Goal: Check status: Check status

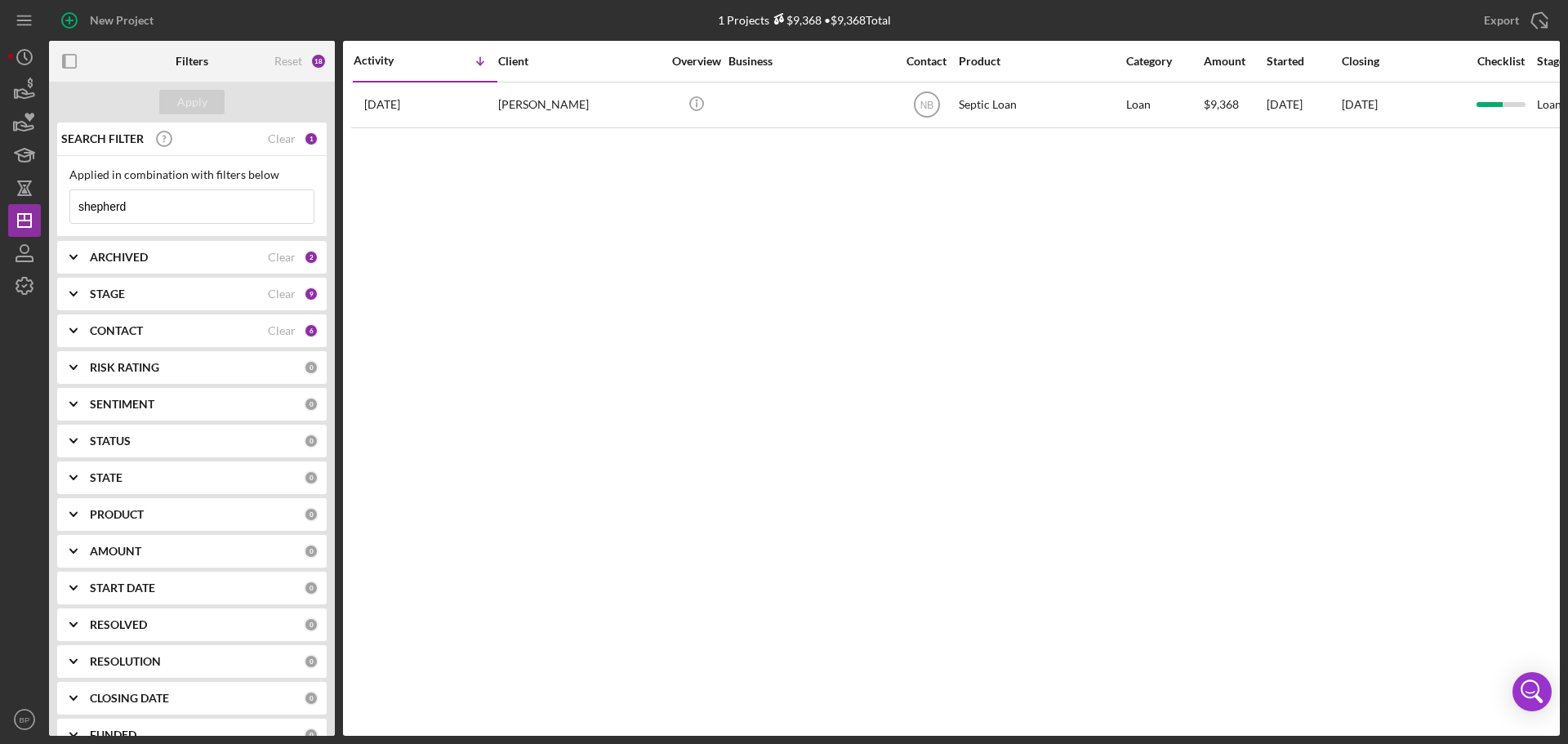
click at [146, 211] on input "shepherd" at bounding box center [192, 206] width 243 height 32
drag, startPoint x: 146, startPoint y: 211, endPoint x: 59, endPoint y: 210, distance: 87.0
click at [59, 210] on div "Applied in combination with filters below shepherd Icon/Menu Close" at bounding box center [191, 196] width 269 height 81
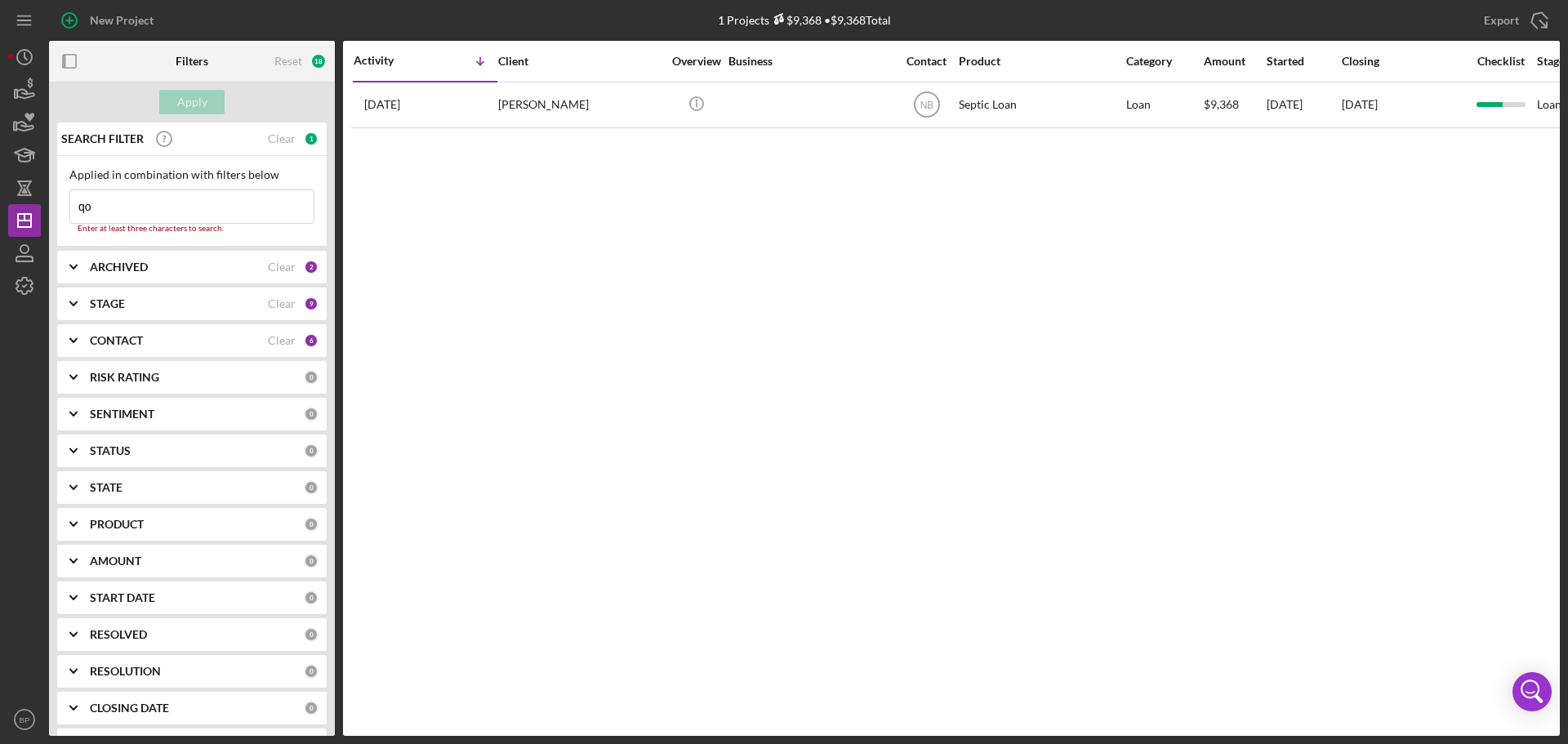
type input "q"
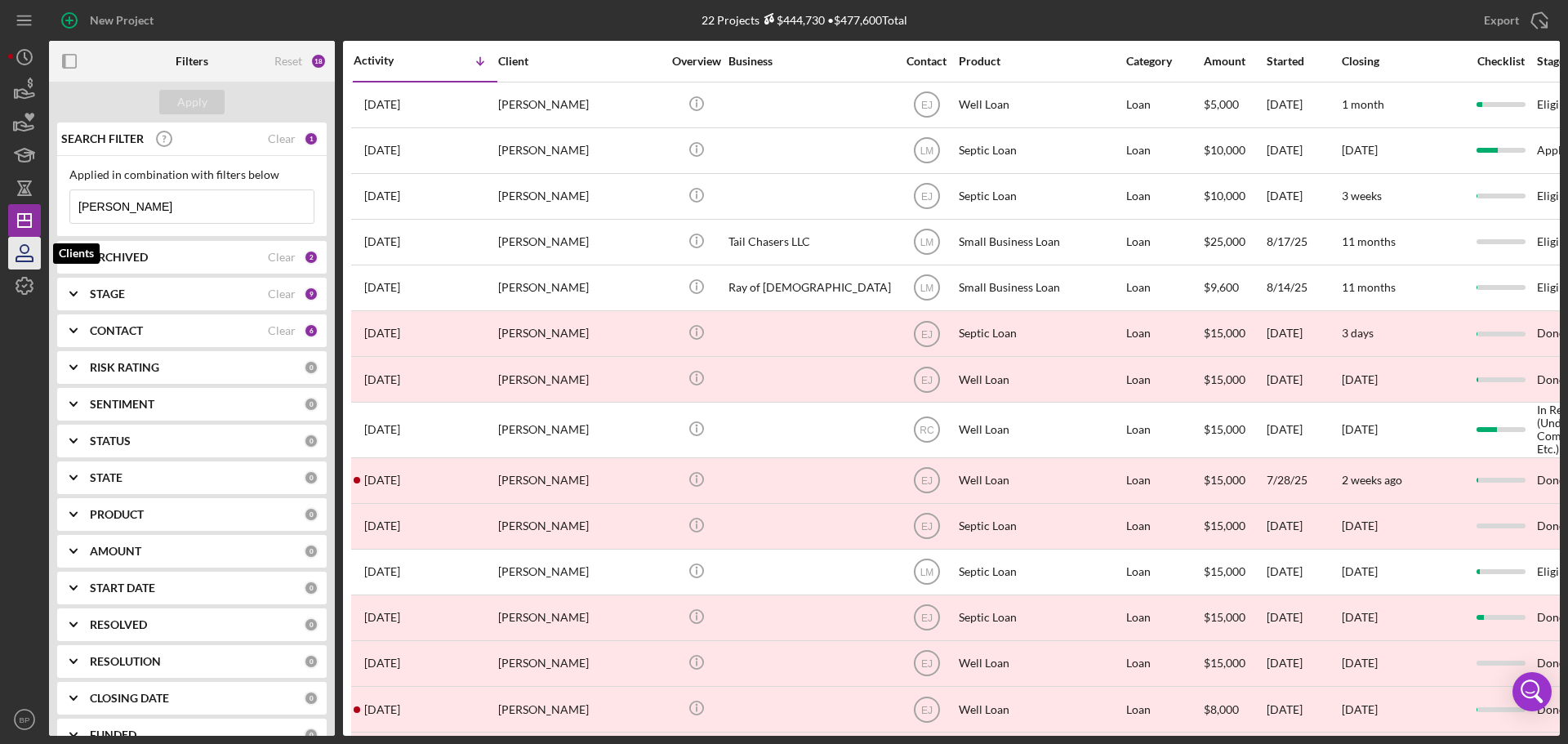
type input "[PERSON_NAME]"
click at [27, 257] on icon "button" at bounding box center [24, 259] width 16 height 5
click at [72, 294] on polyline at bounding box center [73, 294] width 6 height 4
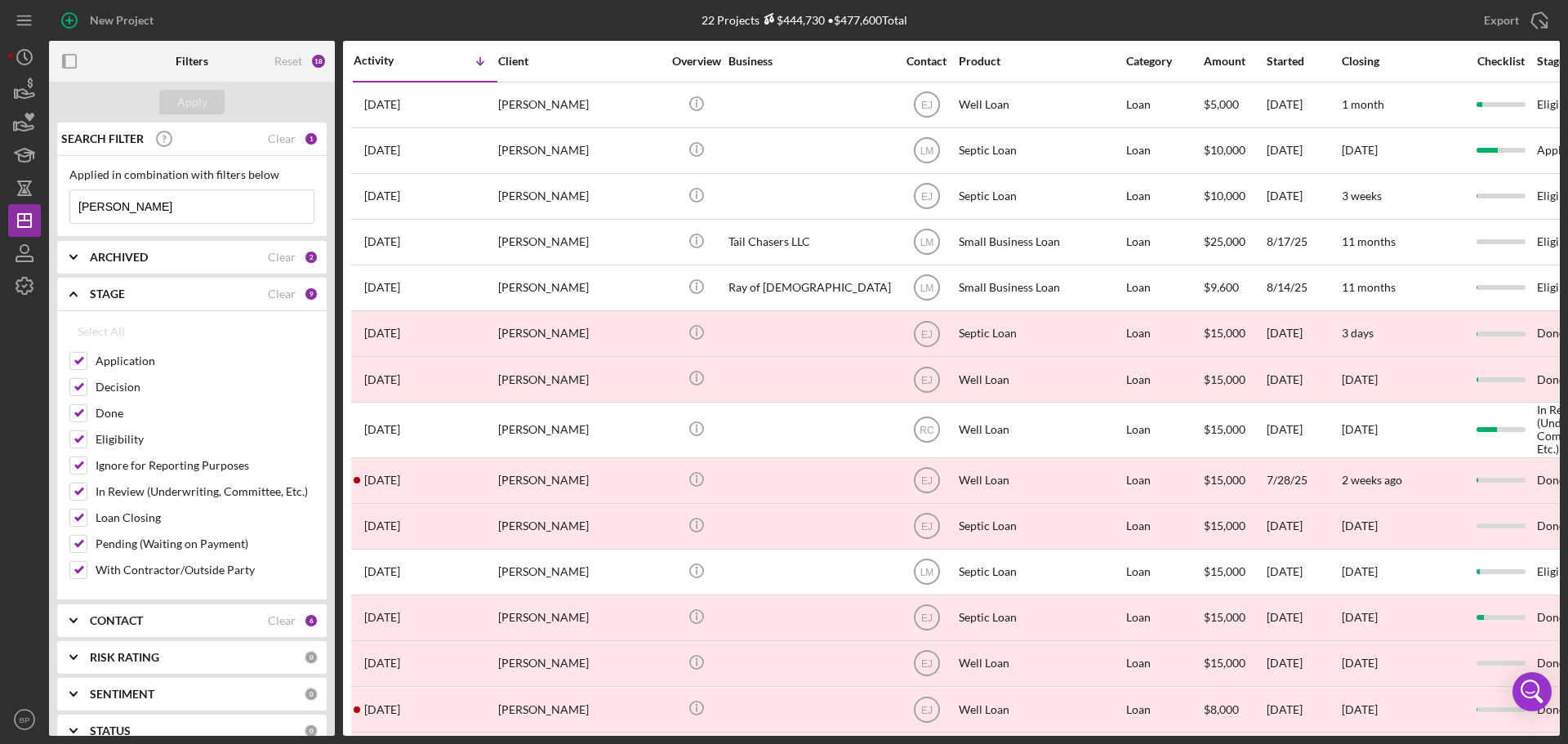
click at [73, 257] on icon "Icon/Expander" at bounding box center [73, 257] width 41 height 41
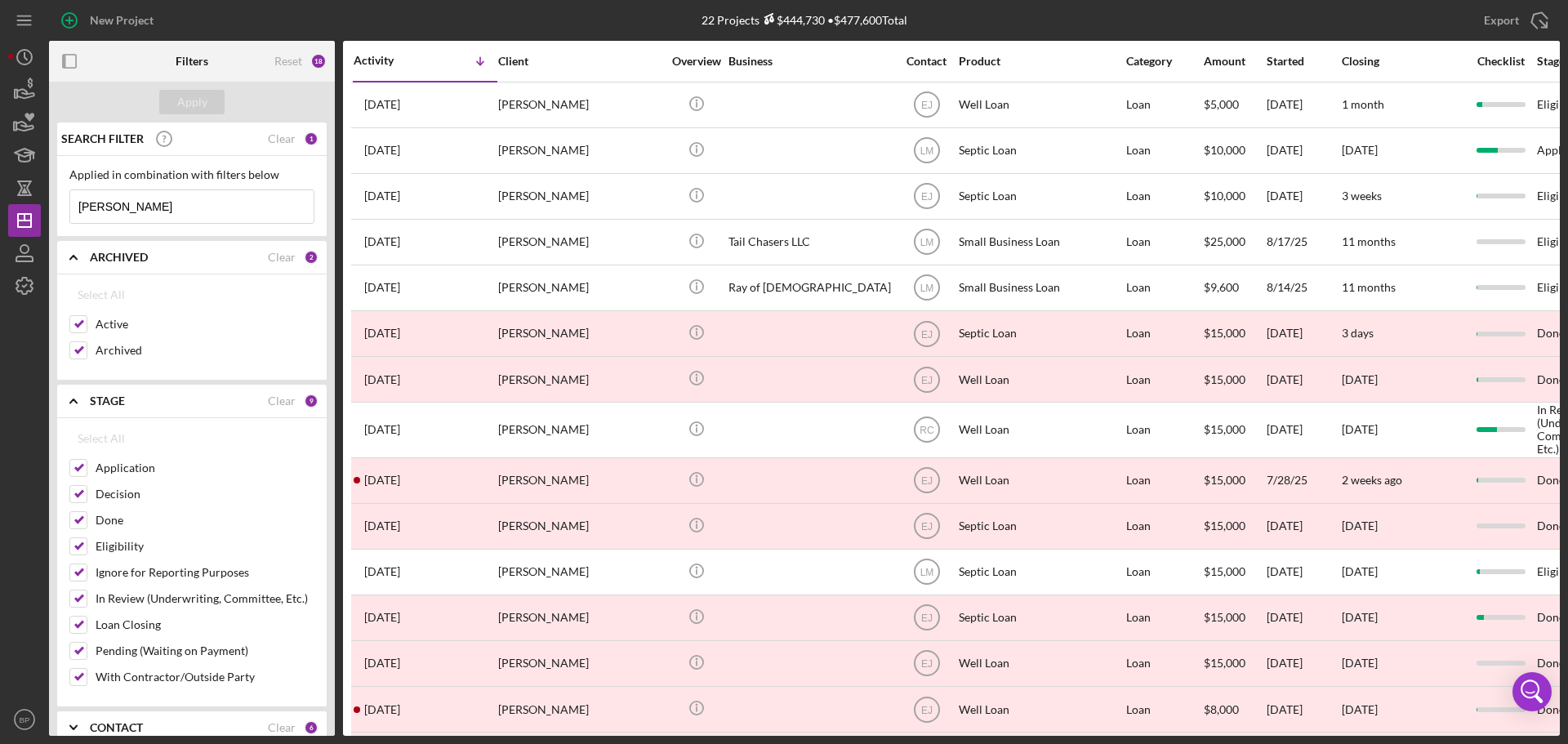
click at [183, 205] on input "[PERSON_NAME]" at bounding box center [192, 206] width 243 height 32
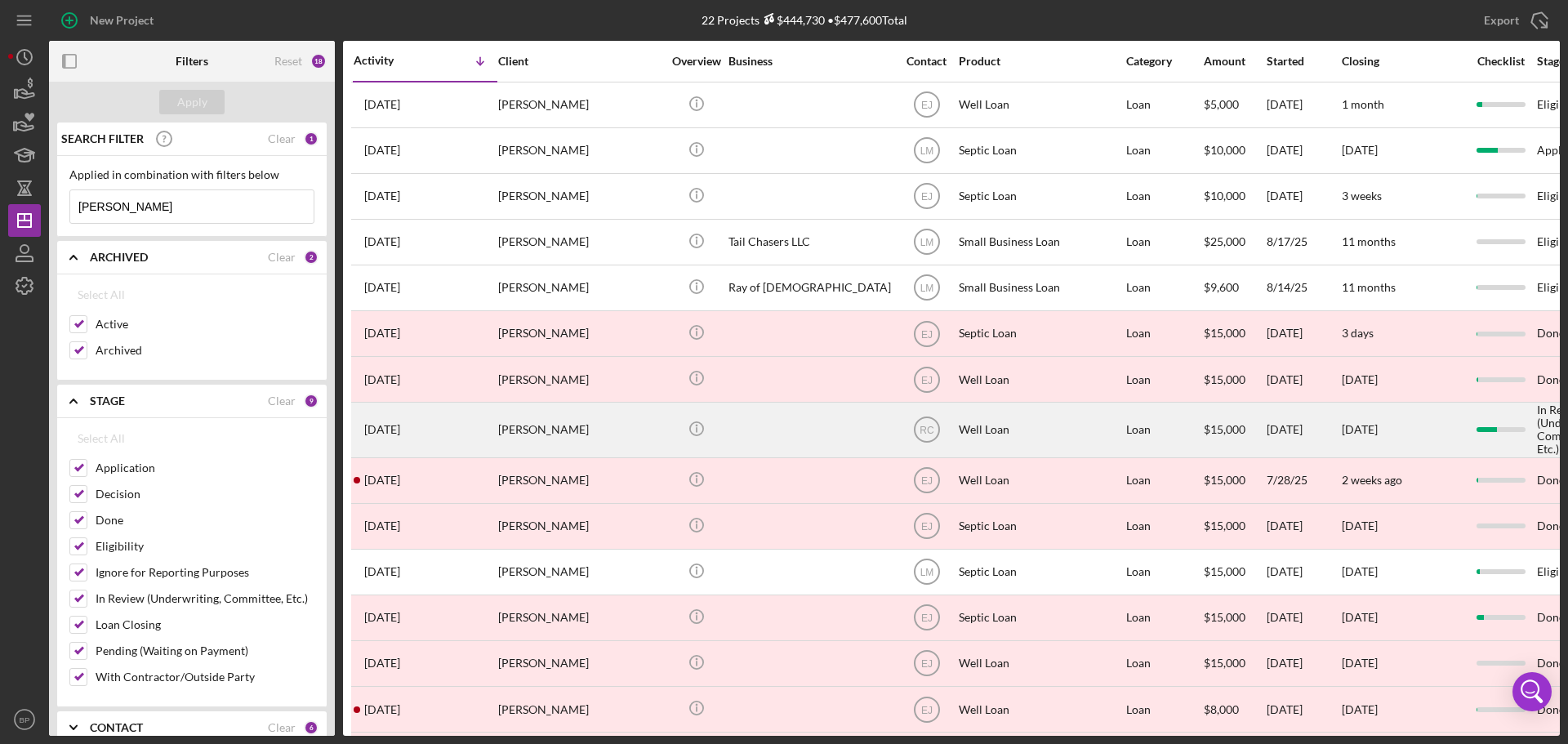
click at [560, 417] on div "[PERSON_NAME]" at bounding box center [579, 430] width 163 height 52
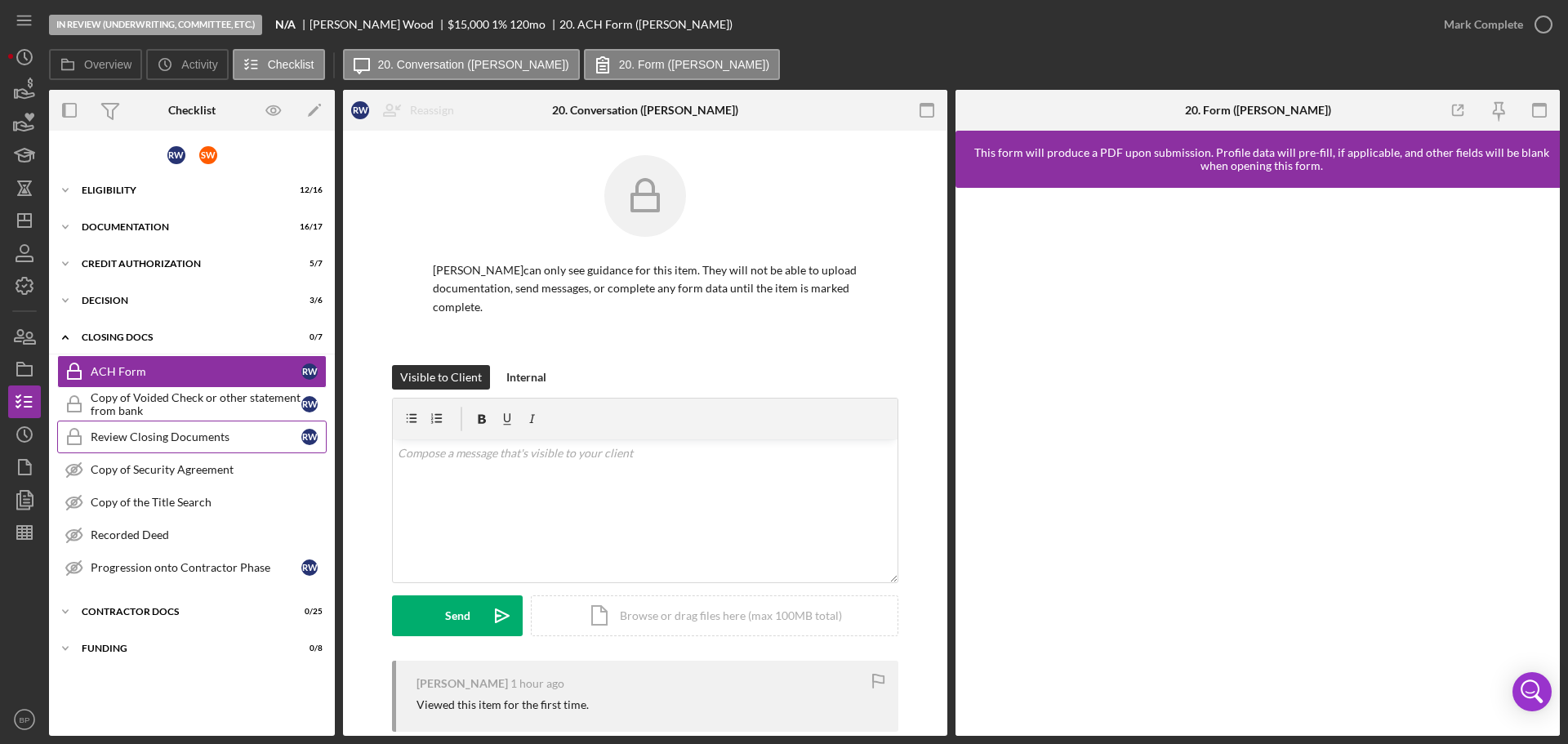
click at [205, 431] on div "Review Closing Documents" at bounding box center [196, 437] width 211 height 14
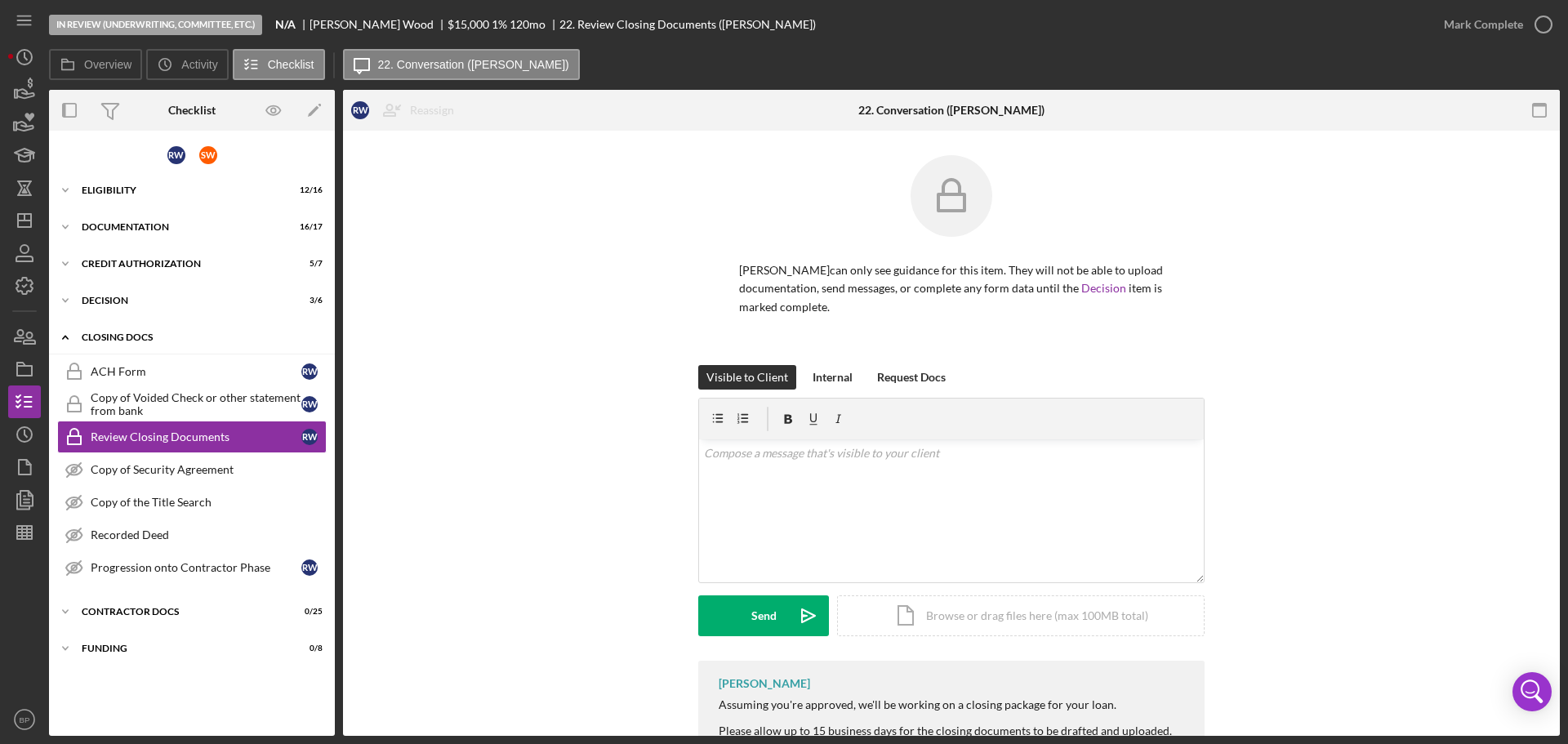
click at [170, 332] on div "CLOSING DOCS" at bounding box center [198, 337] width 232 height 10
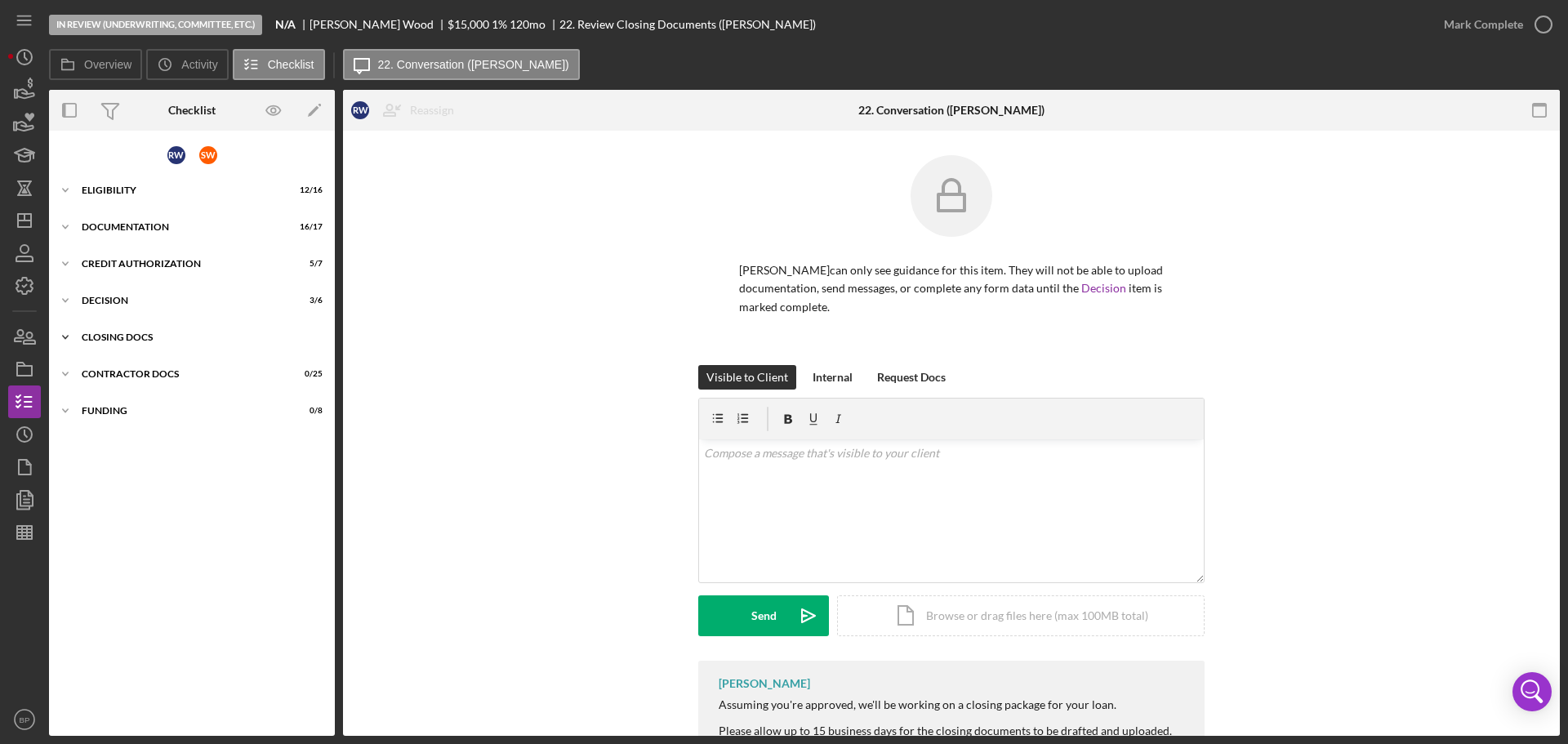
click at [67, 335] on icon "Icon/Expander" at bounding box center [65, 337] width 32 height 32
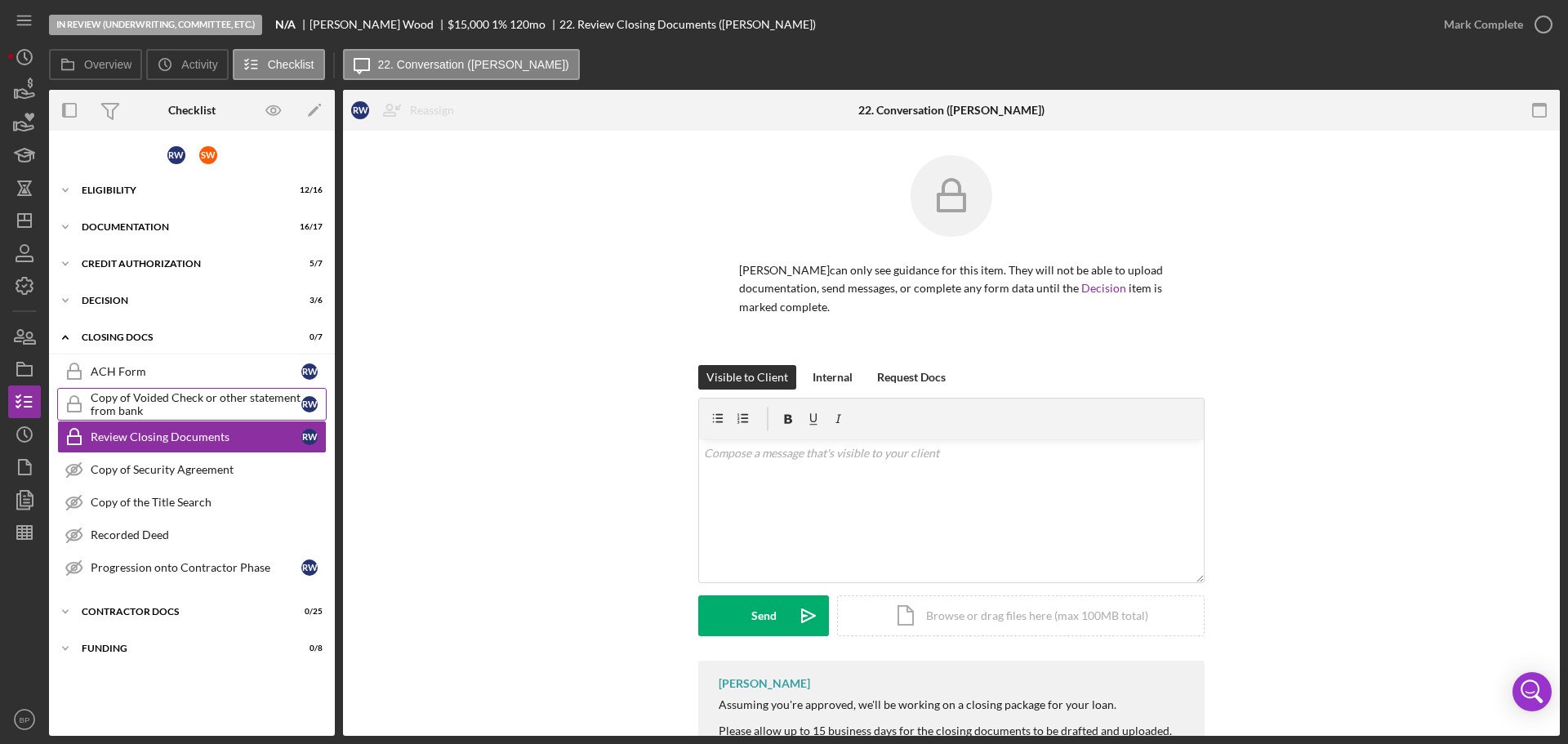
click at [195, 395] on div "Copy of Voided Check or other statement from bank" at bounding box center [196, 404] width 211 height 26
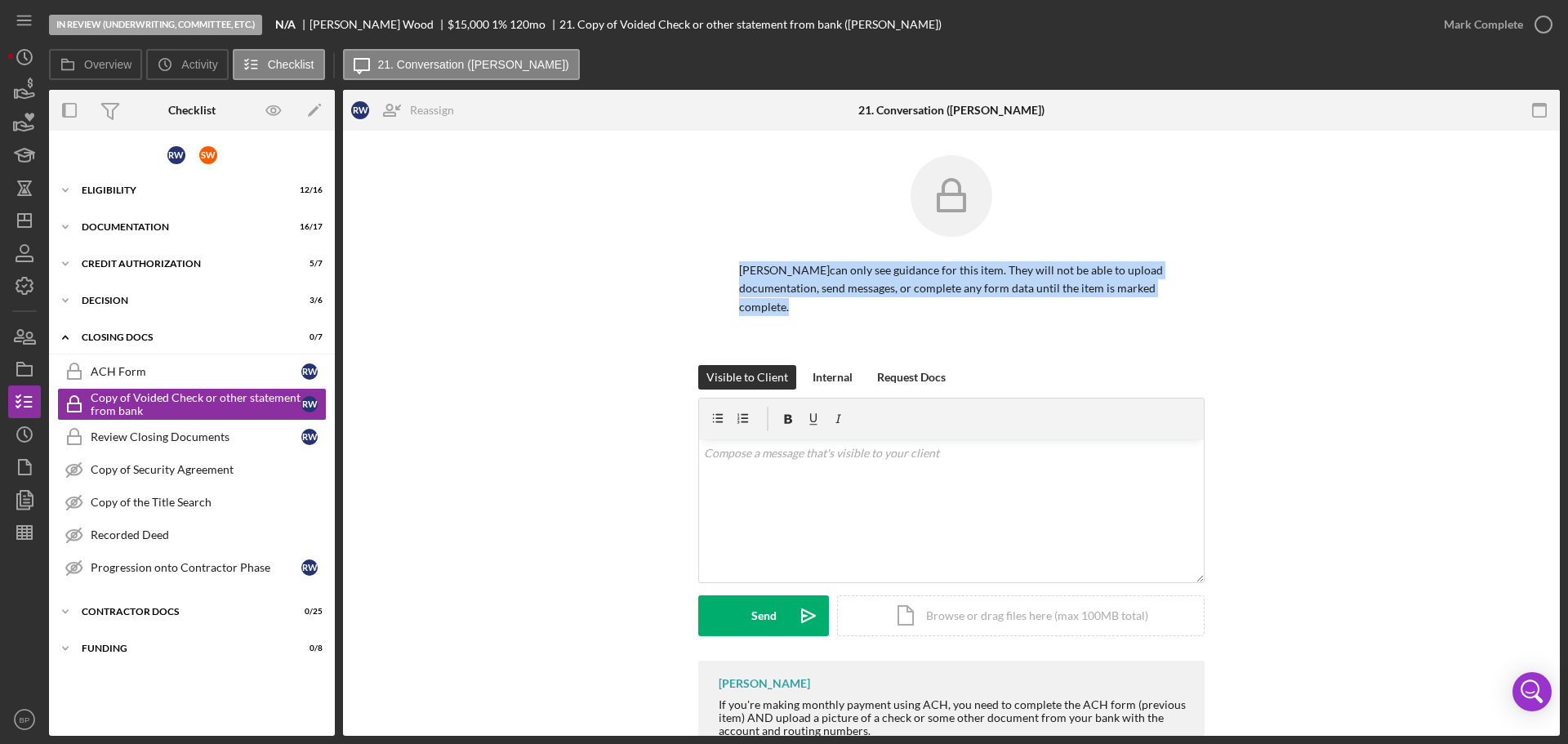
drag, startPoint x: 1554, startPoint y: 191, endPoint x: 1577, endPoint y: 334, distance: 144.8
click at [1567, 334] on html "In Review (Underwriting, Committee, Etc.) N/A [PERSON_NAME] $15,000 $15,000 1 %…" at bounding box center [784, 372] width 1568 height 744
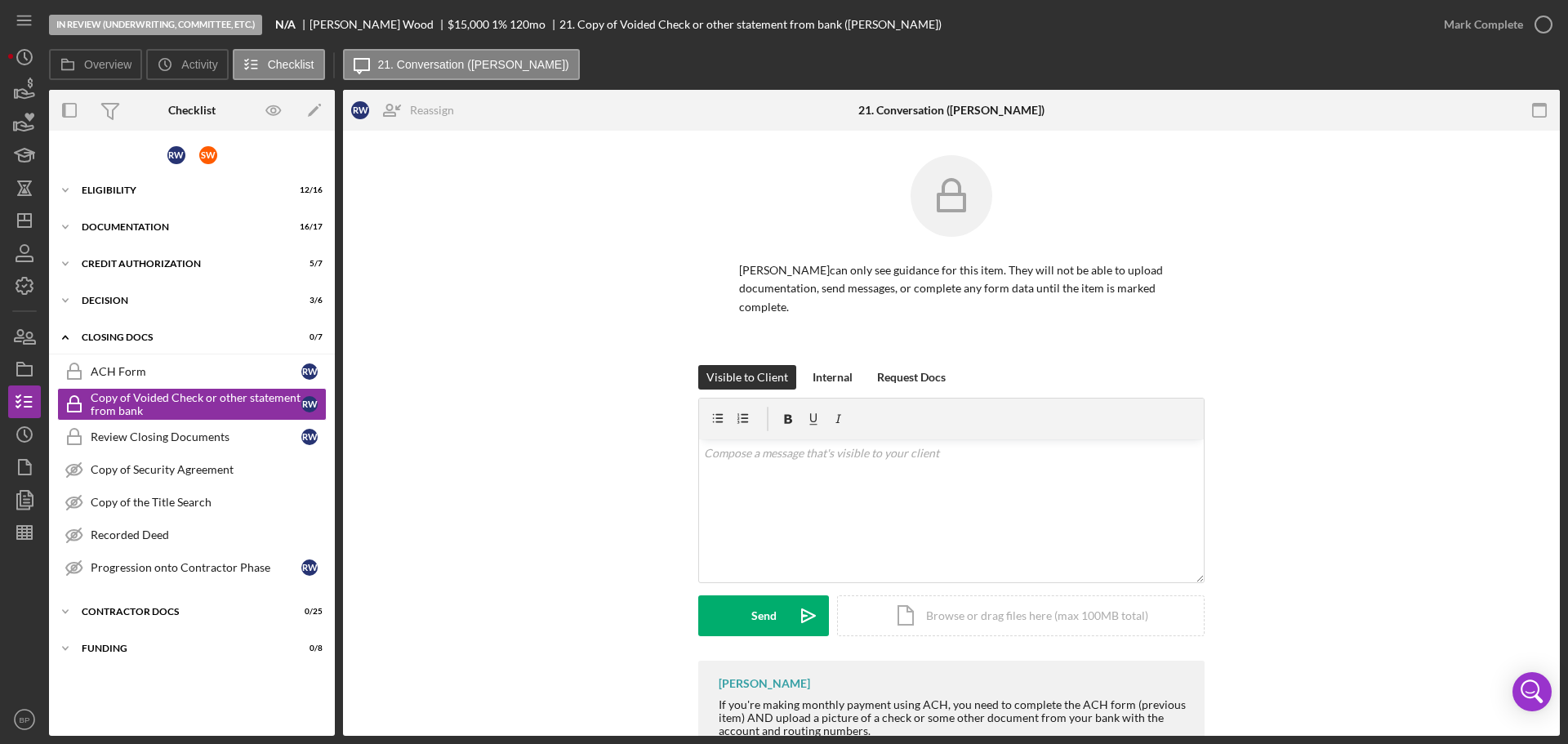
click at [1390, 369] on div "Visible to Client Internal Request Docs v Color teal Color pink Remove color Ad…" at bounding box center [952, 513] width 1168 height 295
click at [183, 441] on div "Review Closing Documents" at bounding box center [196, 437] width 211 height 14
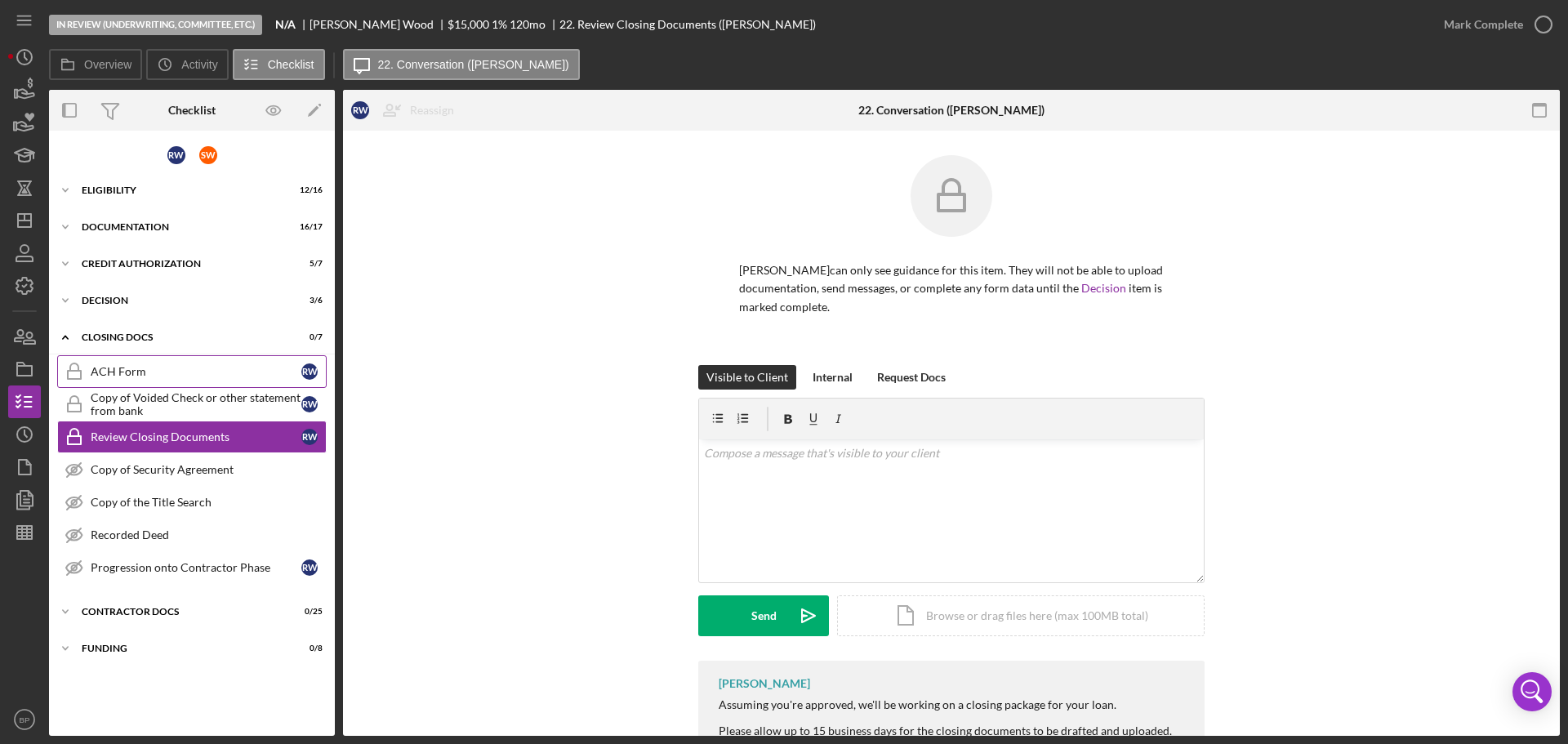
click at [205, 366] on div "ACH Form" at bounding box center [196, 371] width 211 height 14
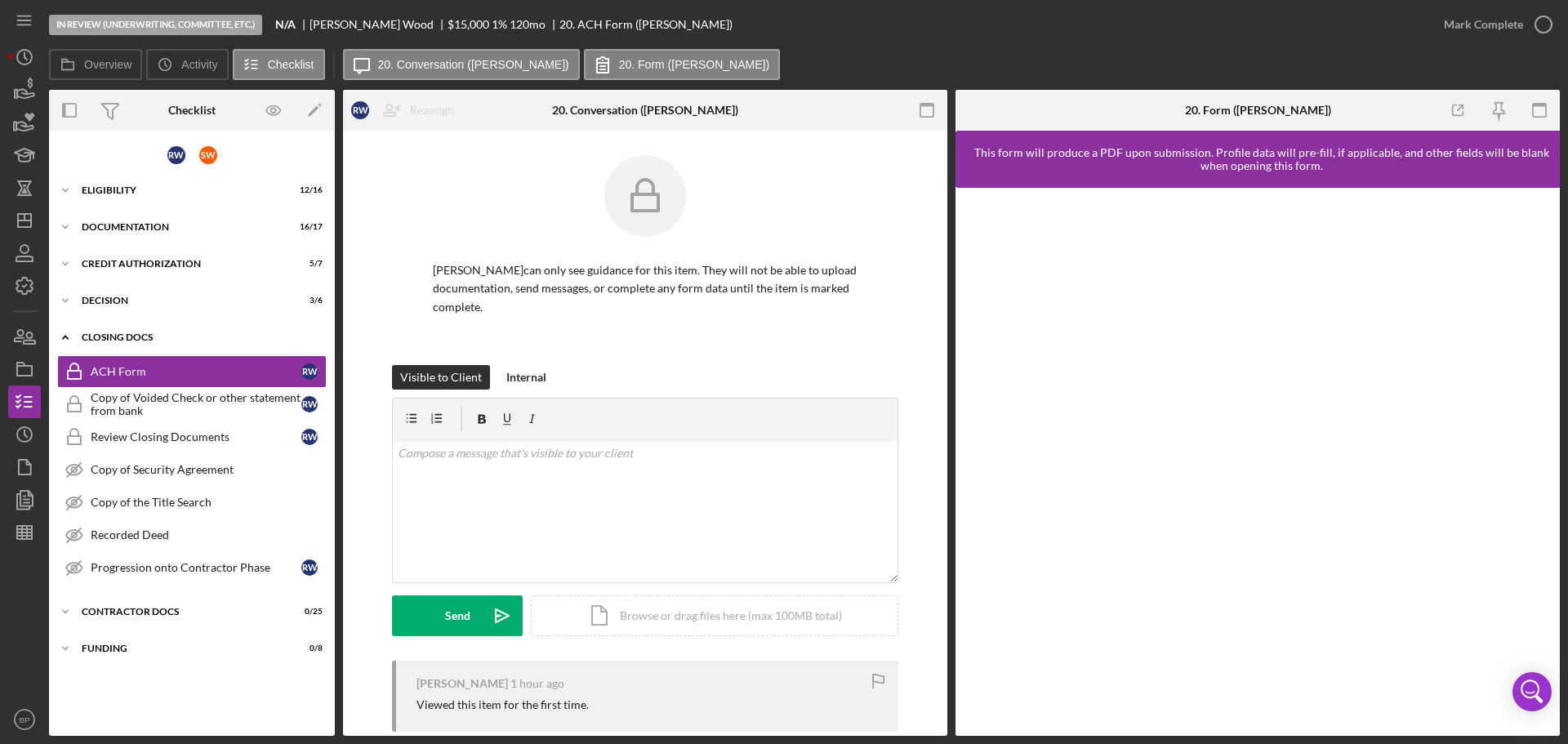
click at [189, 335] on div "CLOSING DOCS" at bounding box center [198, 337] width 232 height 10
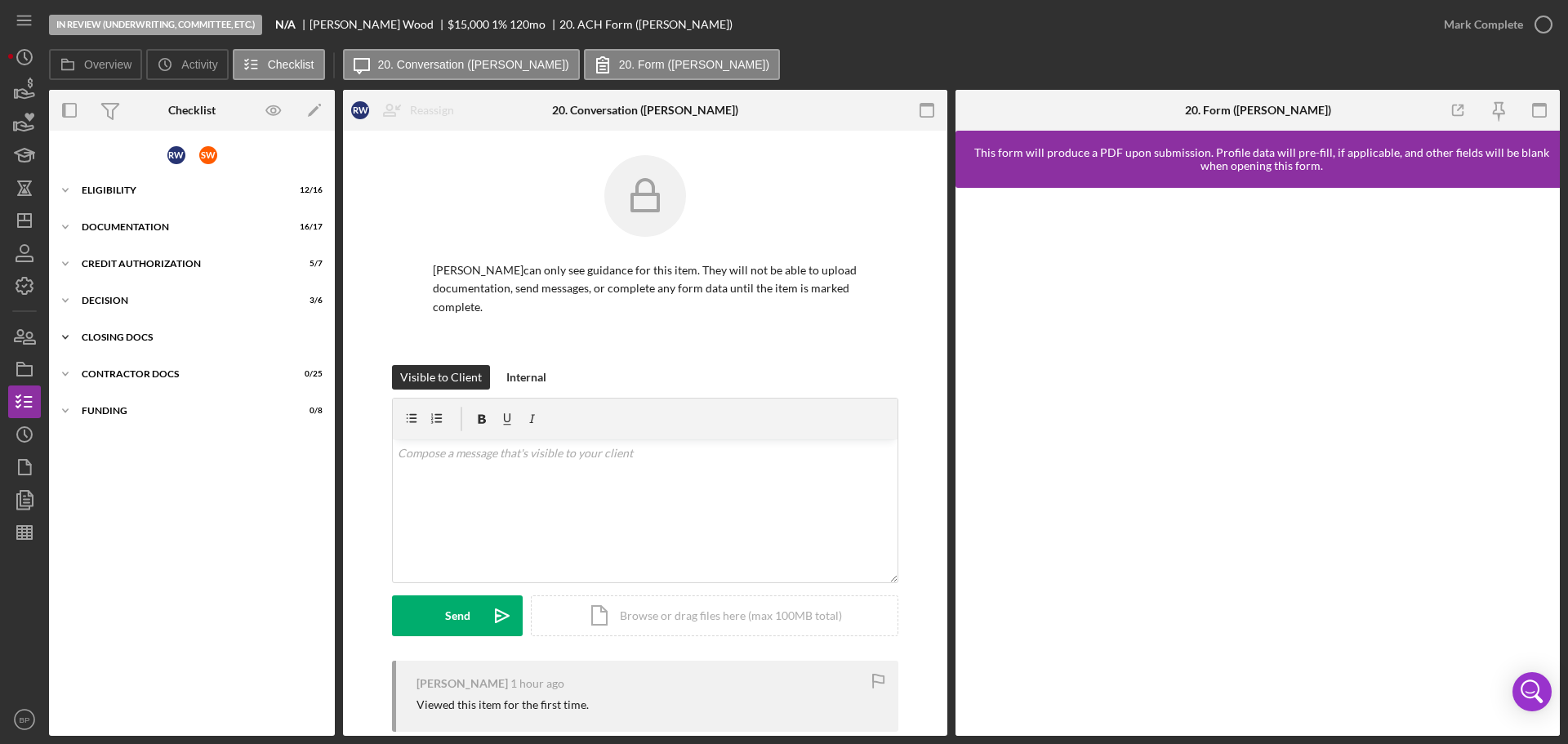
click at [62, 334] on icon "Icon/Expander" at bounding box center [65, 337] width 32 height 32
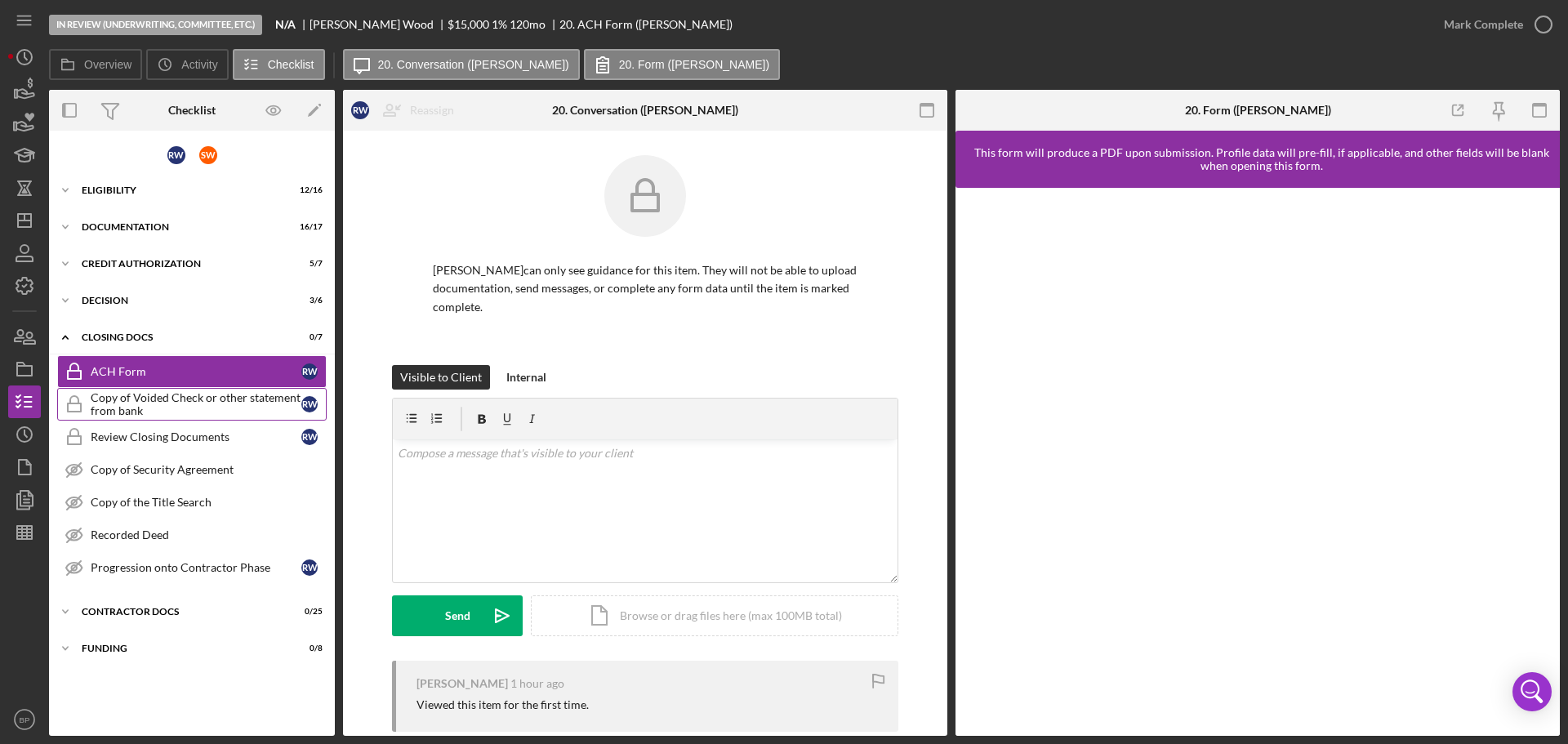
click at [146, 395] on div "Copy of Voided Check or other statement from bank" at bounding box center [196, 404] width 211 height 26
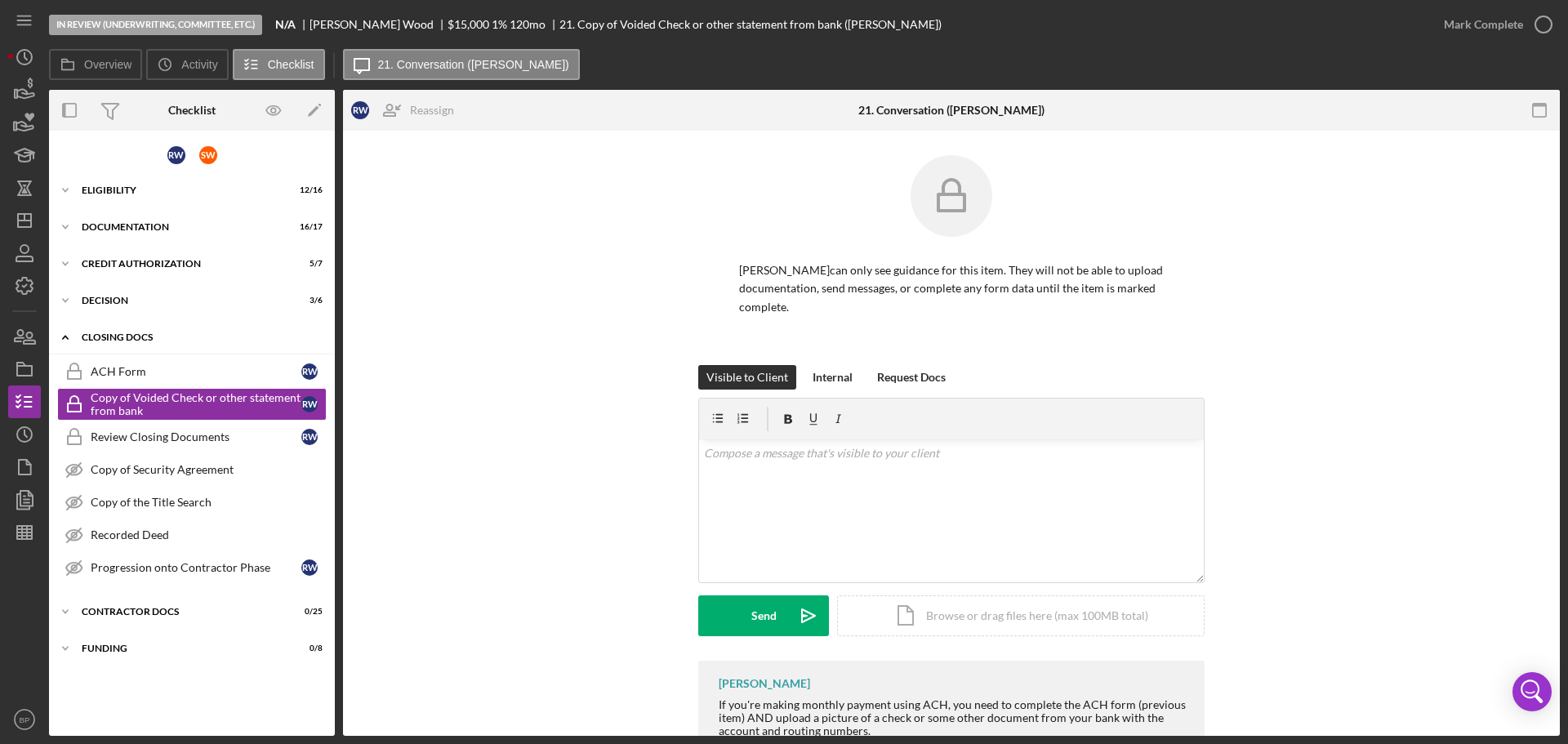
click at [182, 339] on div "CLOSING DOCS" at bounding box center [198, 337] width 232 height 10
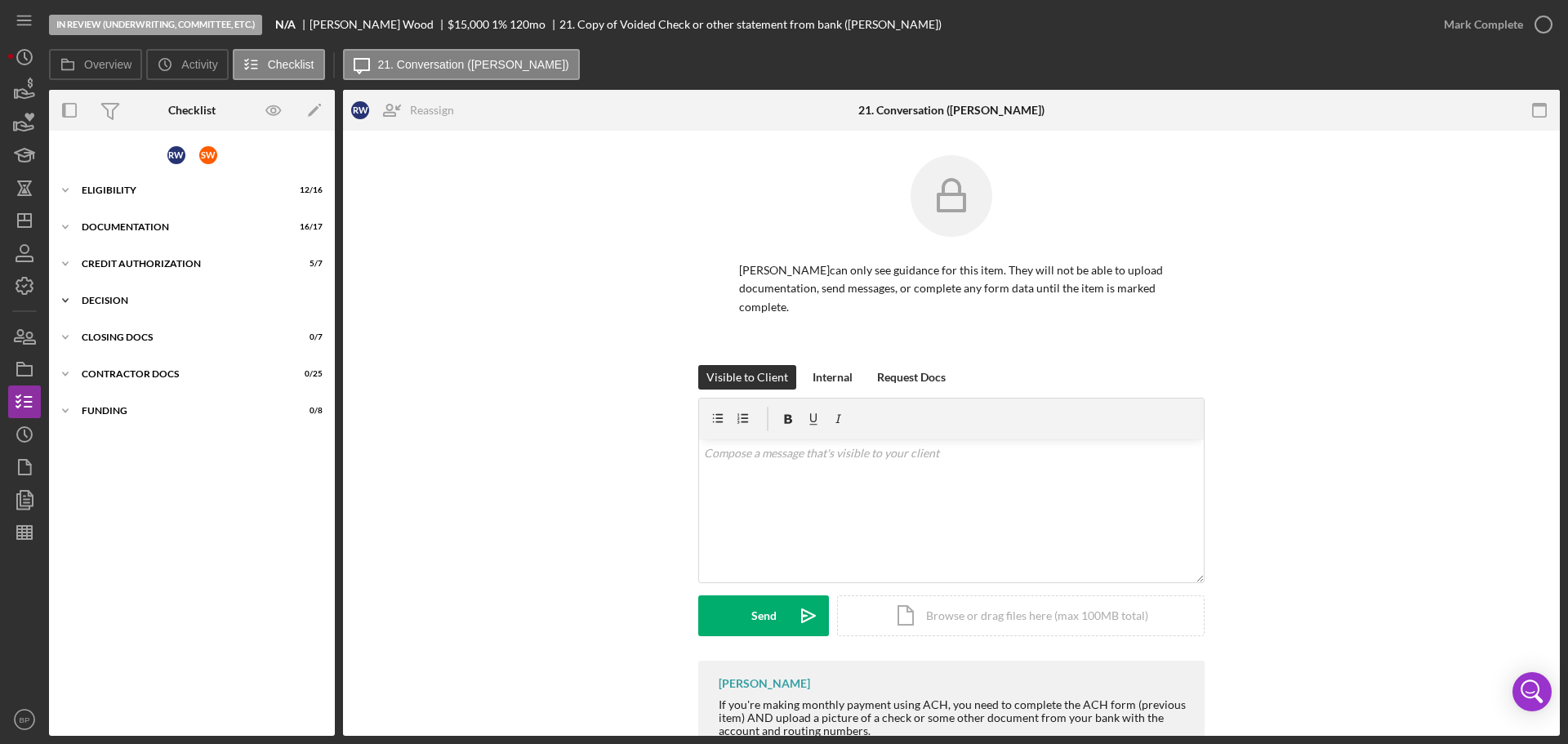
click at [100, 299] on div "Decision" at bounding box center [198, 300] width 232 height 10
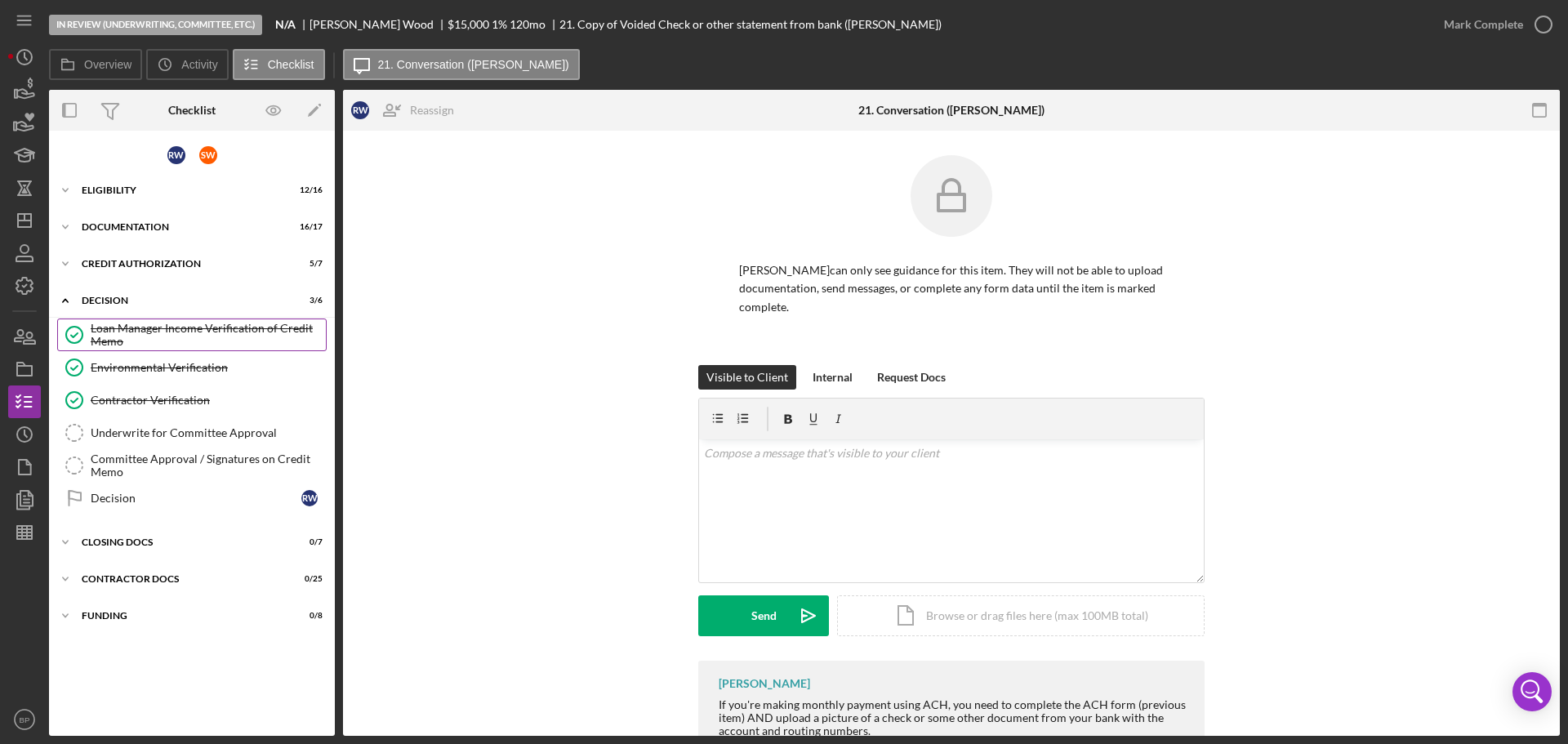
click at [135, 335] on div "Loan Manager Income Verification of Credit Memo" at bounding box center [208, 334] width 235 height 26
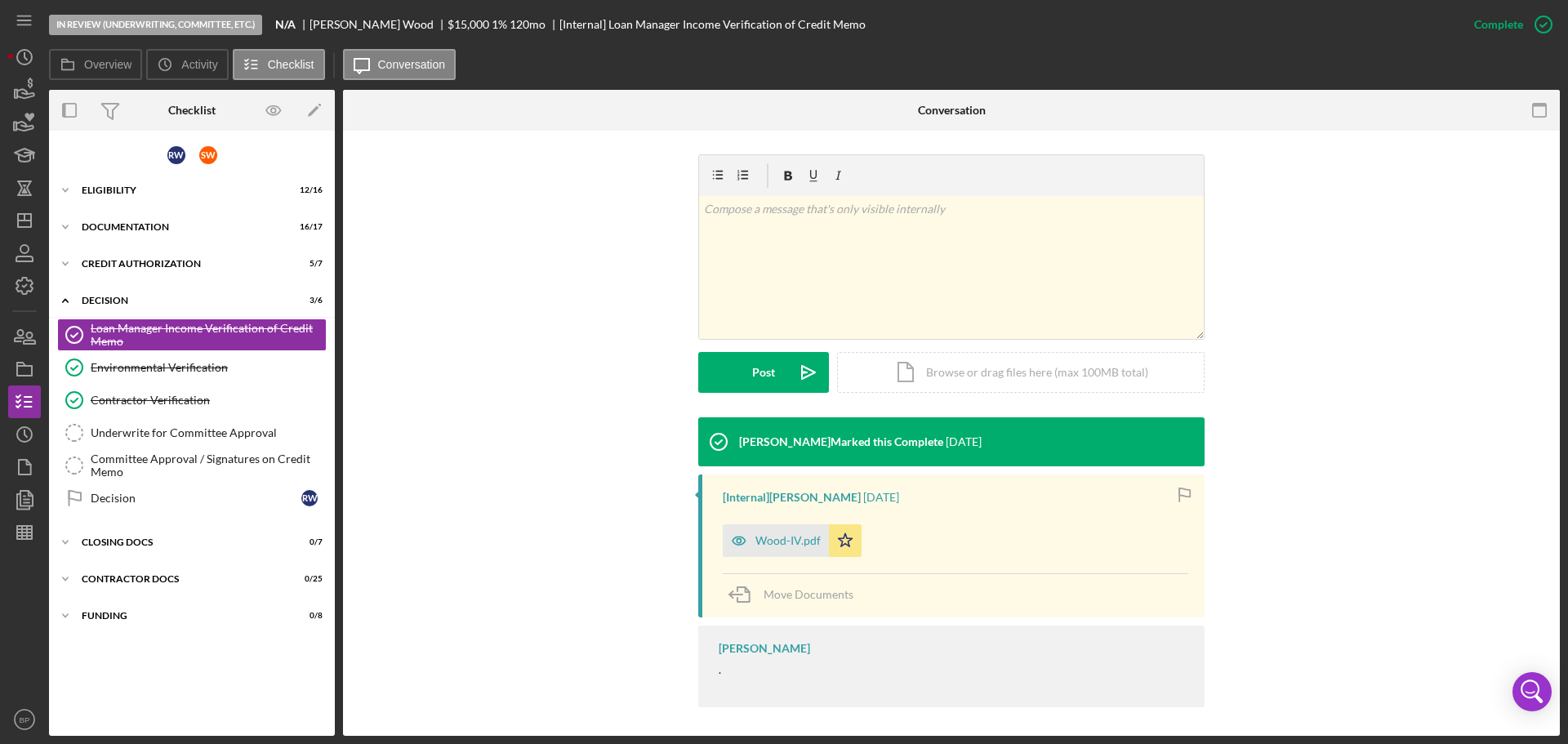
scroll to position [230, 0]
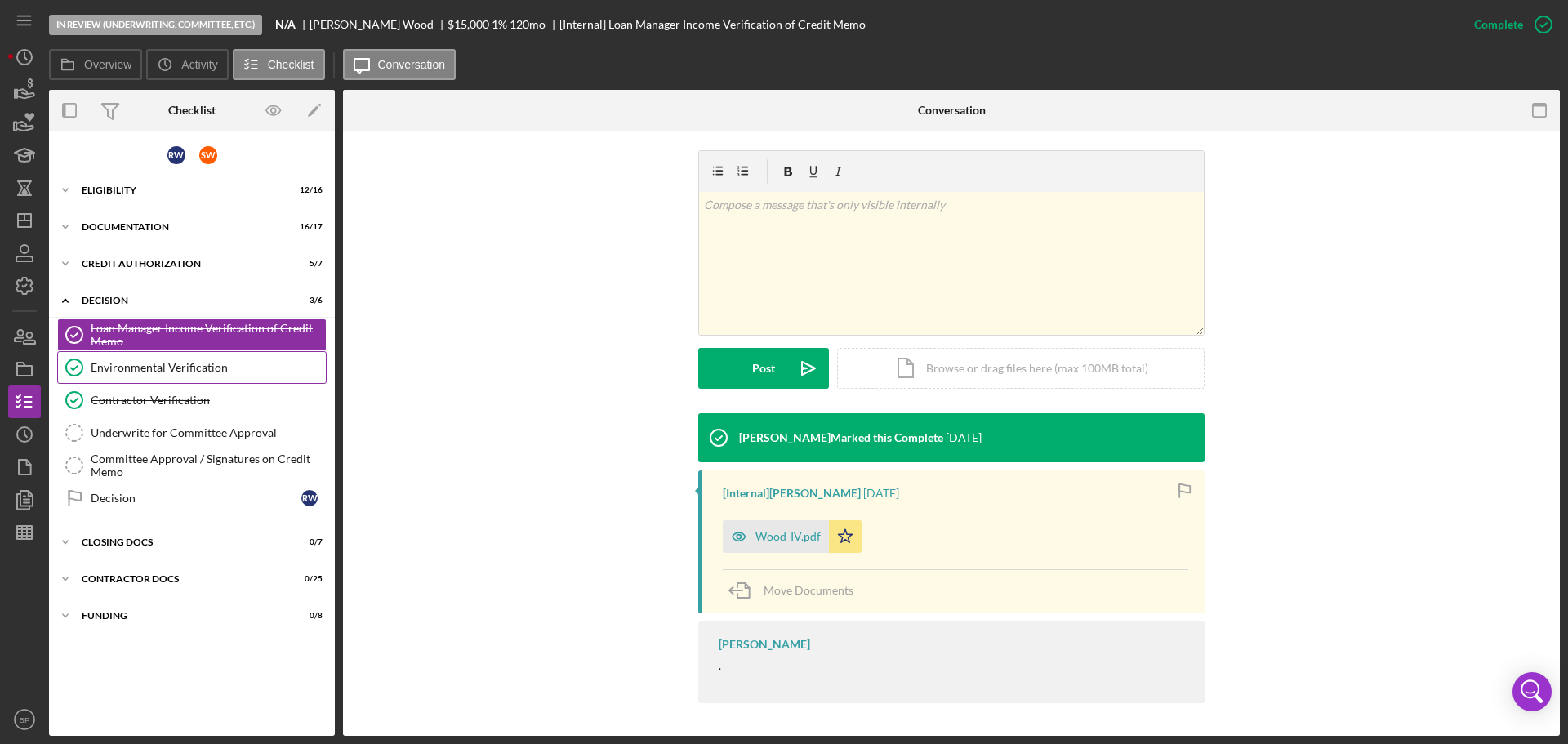
click at [168, 369] on div "Environmental Verification" at bounding box center [208, 367] width 235 height 14
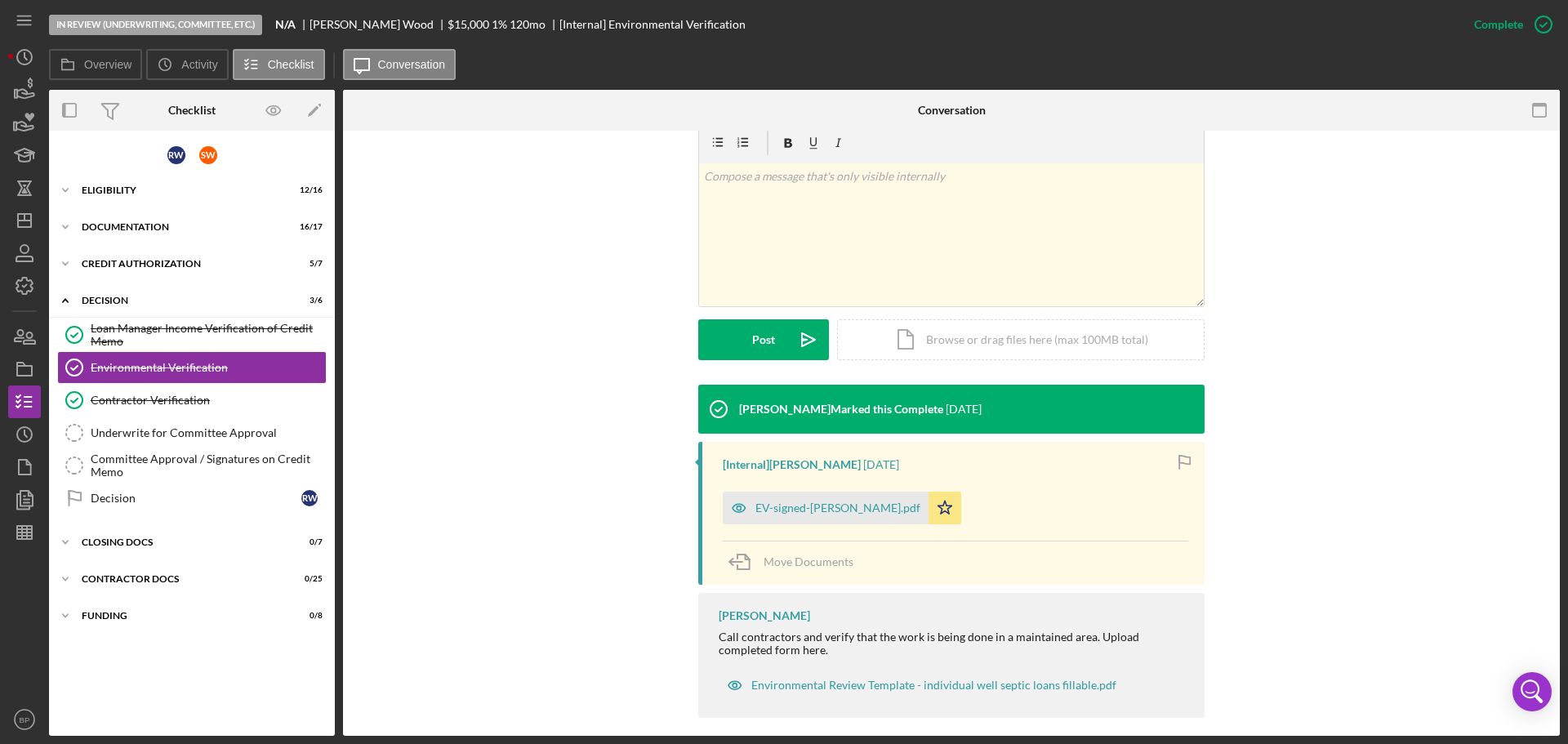
scroll to position [305, 0]
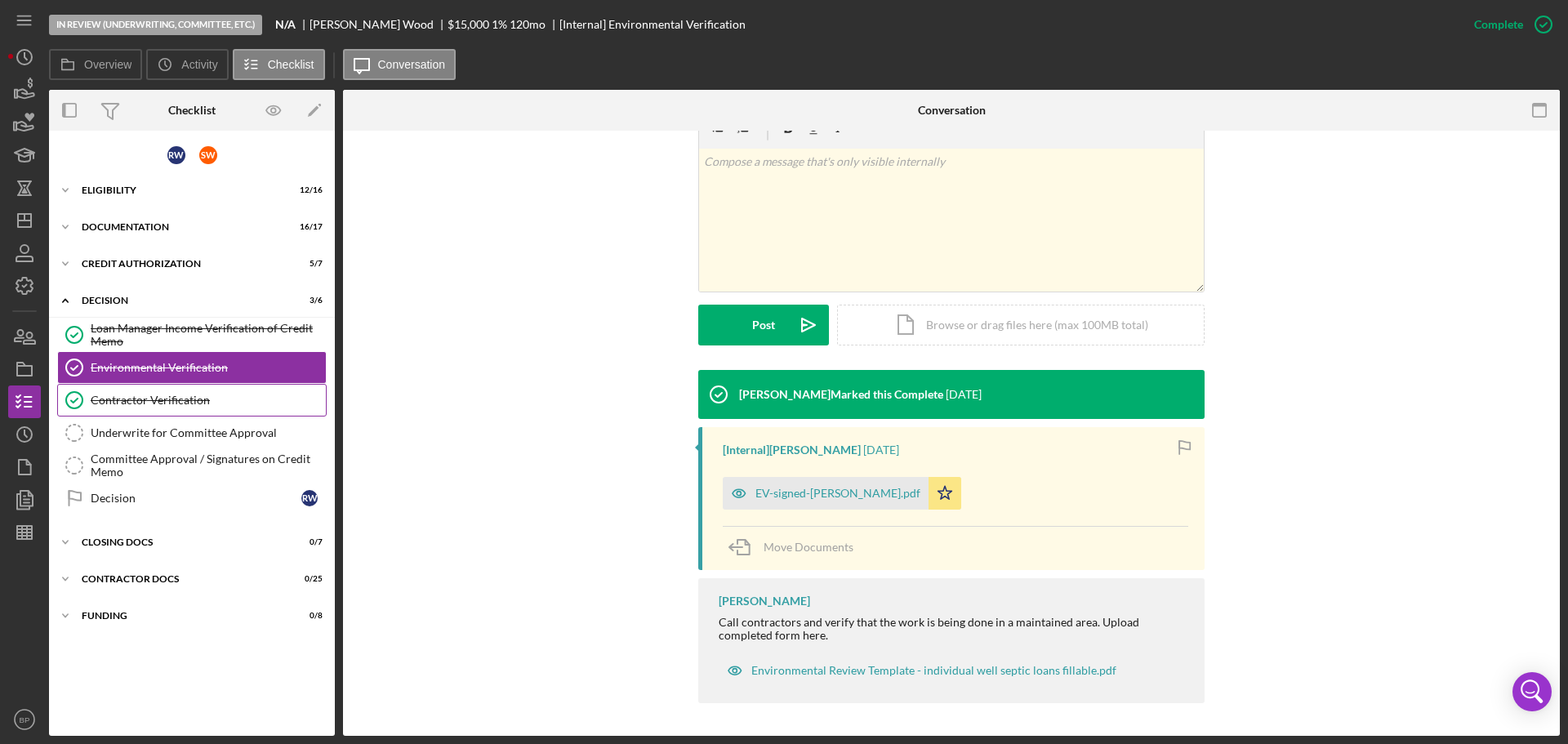
click at [176, 394] on div "Contractor Verification" at bounding box center [208, 400] width 235 height 14
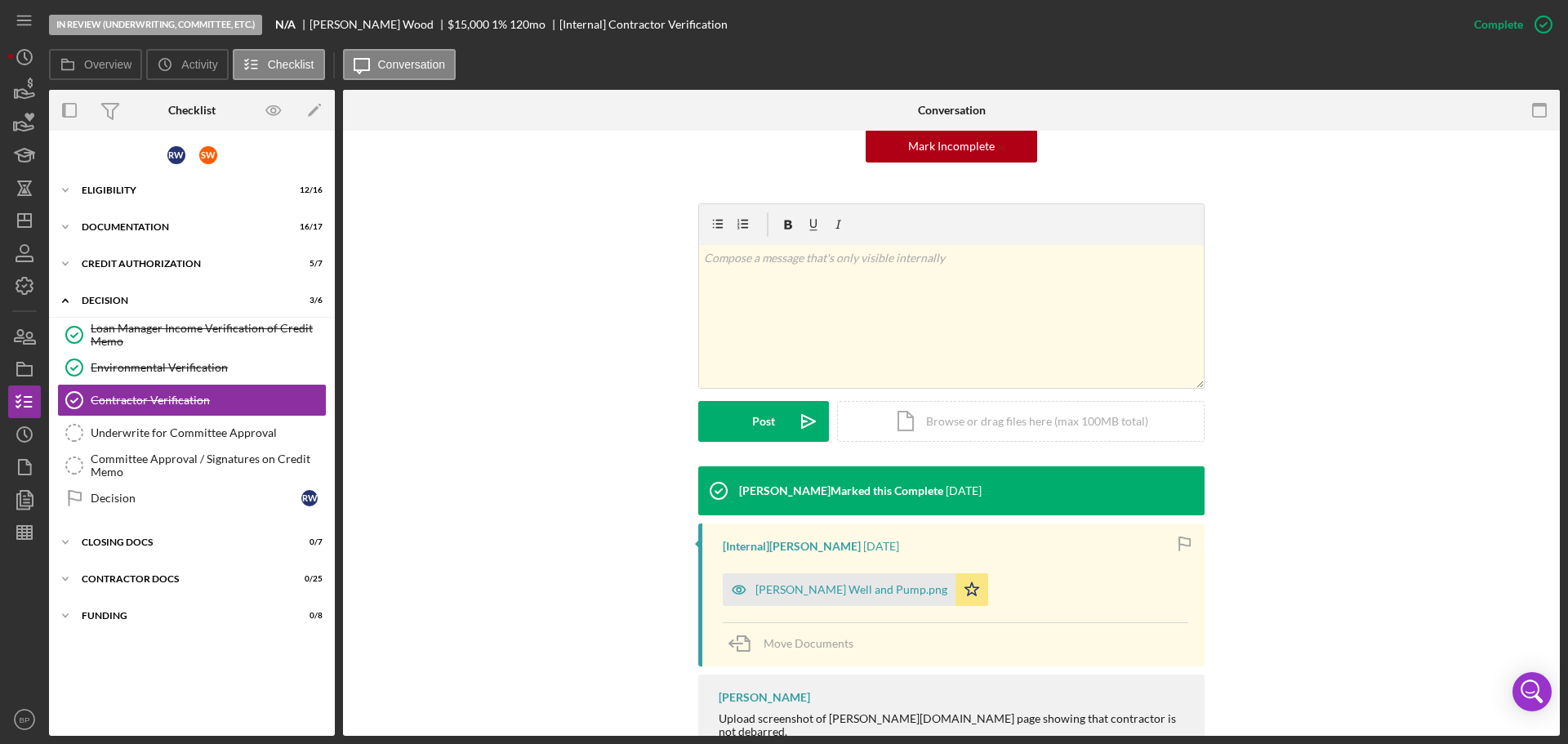
scroll to position [230, 0]
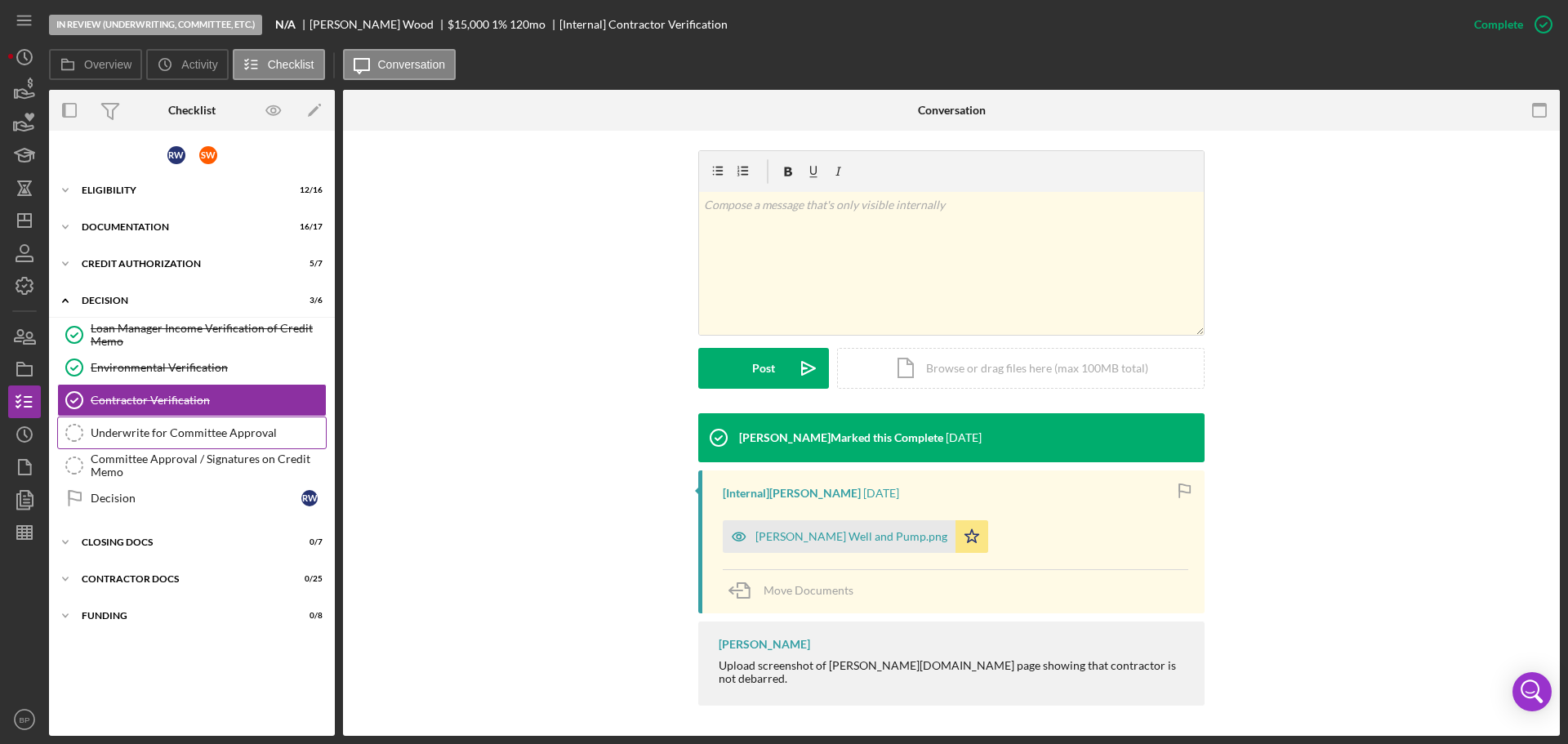
click at [160, 431] on div "Underwrite for Committee Approval" at bounding box center [208, 432] width 235 height 14
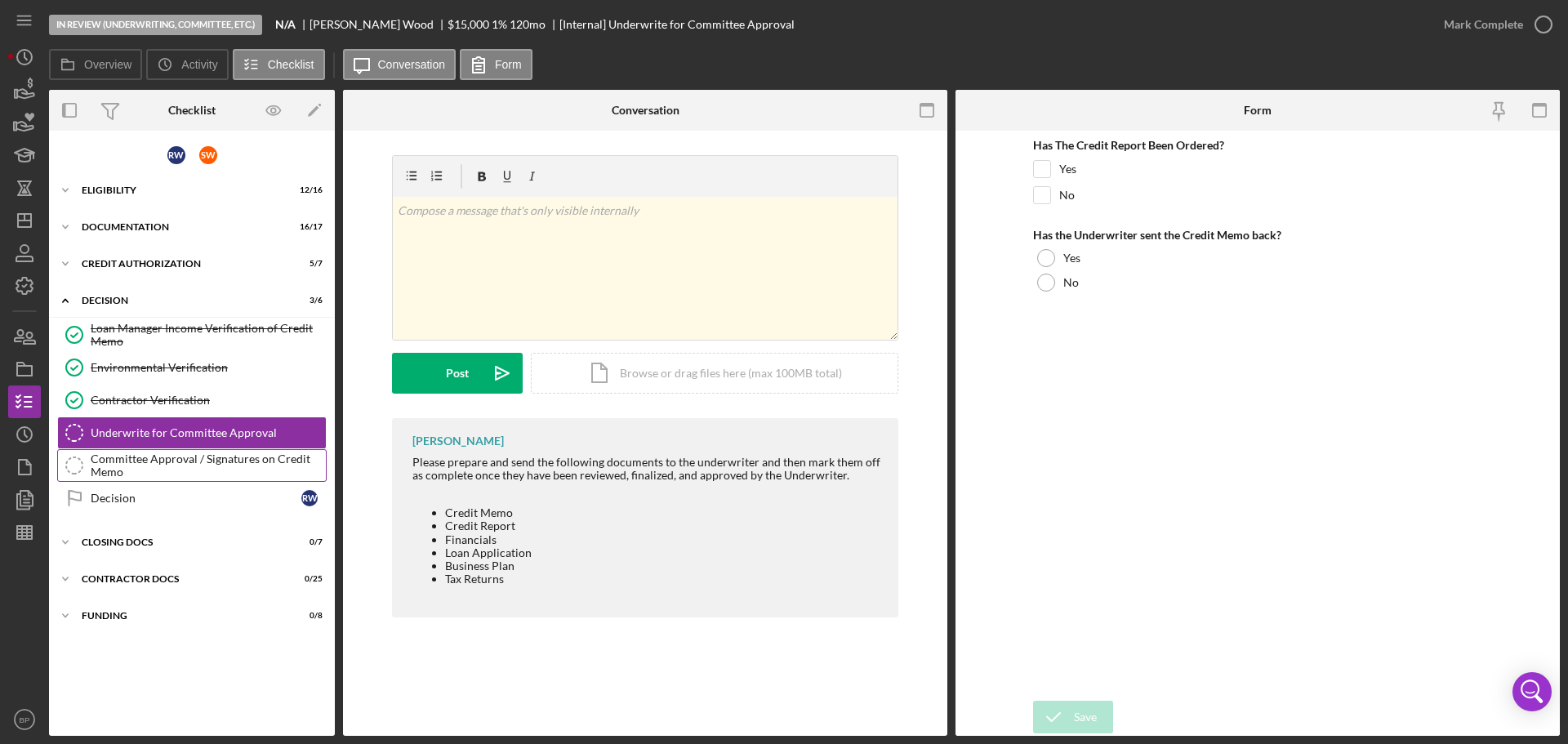
click at [176, 463] on div "Committee Approval / Signatures on Credit Memo" at bounding box center [208, 465] width 235 height 26
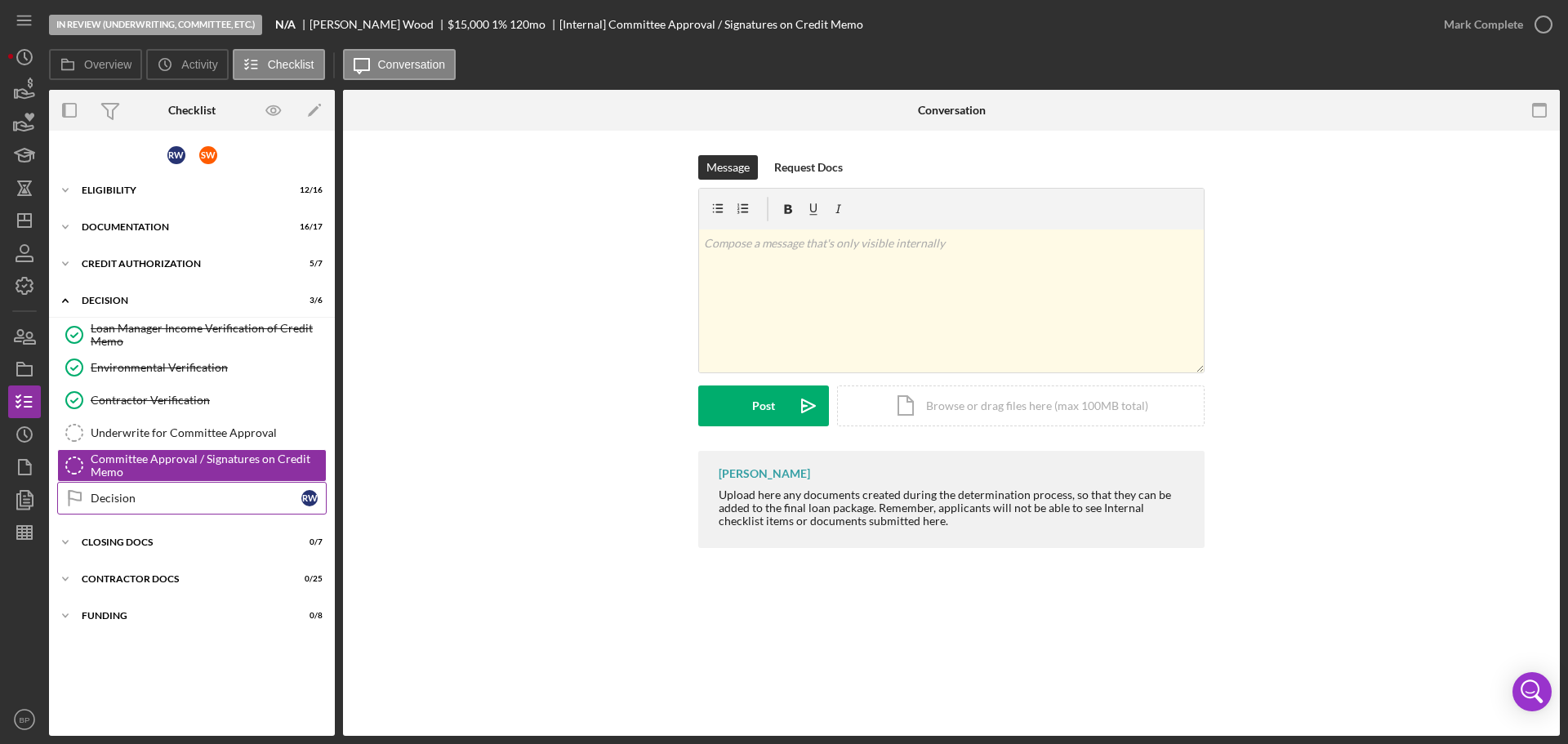
click at [162, 493] on div "Decision" at bounding box center [196, 498] width 211 height 14
